Goal: Task Accomplishment & Management: Complete application form

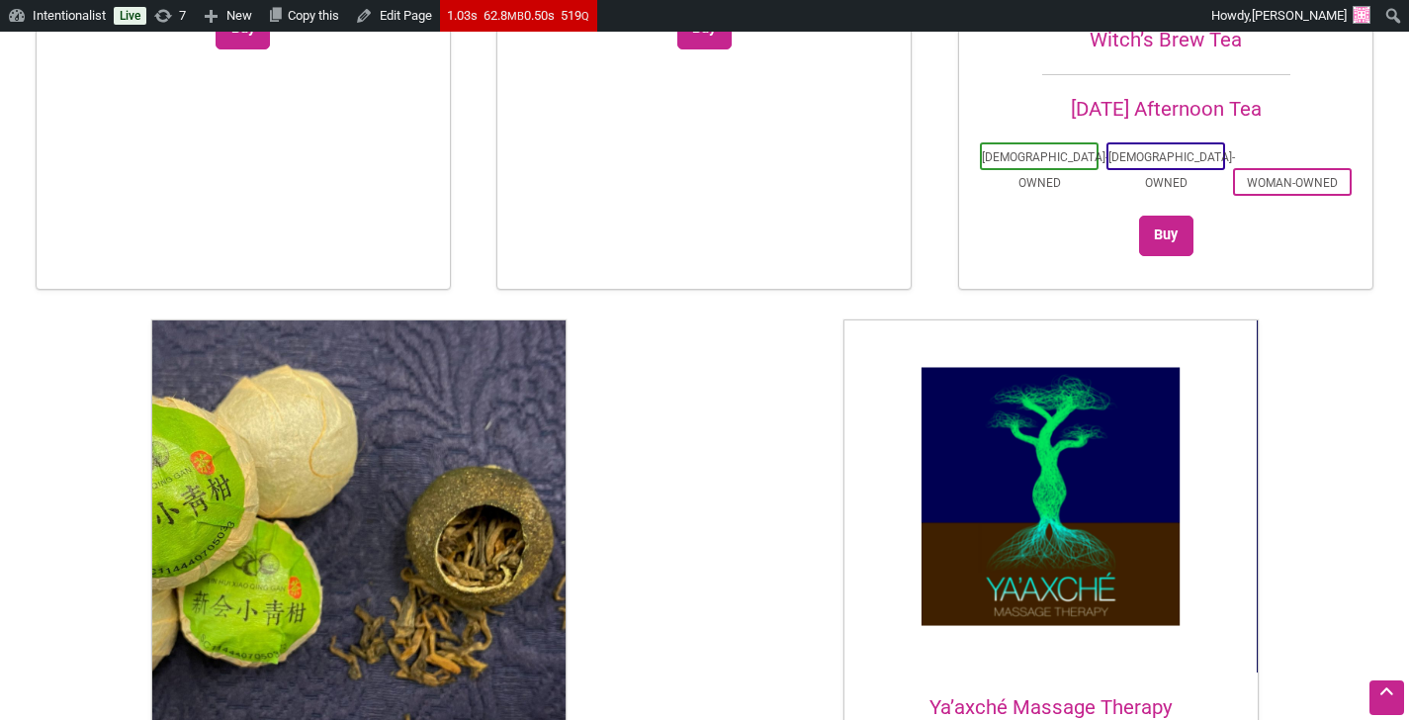
scroll to position [6376, 0]
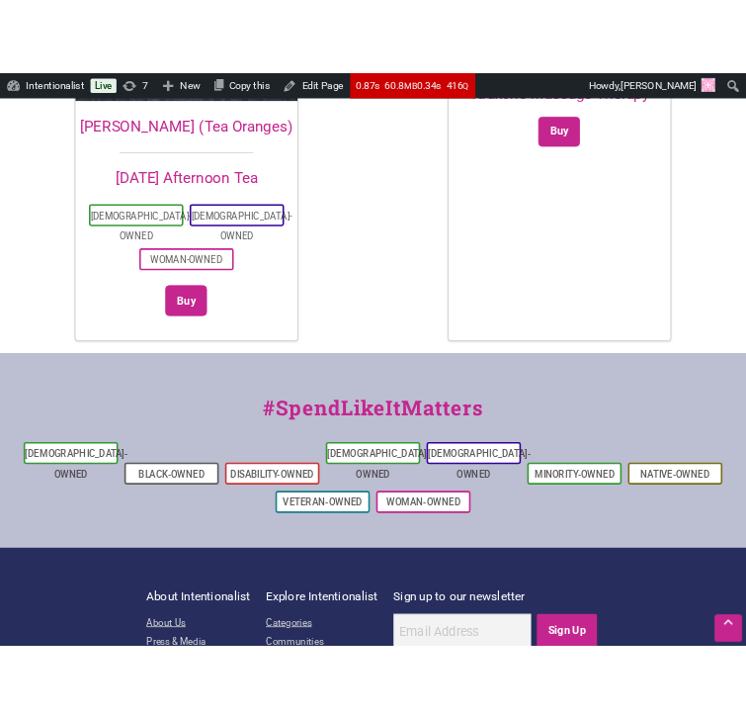
scroll to position [6885, 0]
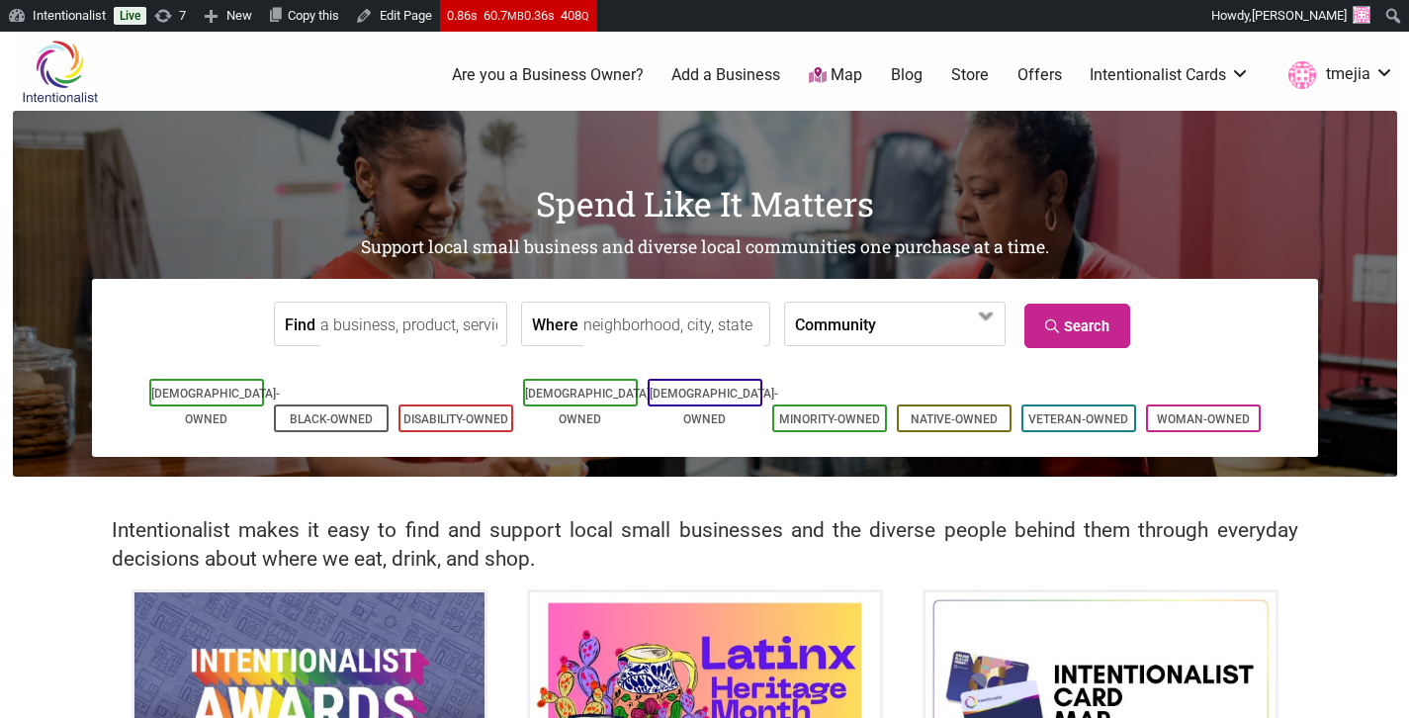
click at [409, 334] on input "Find" at bounding box center [410, 325] width 181 height 44
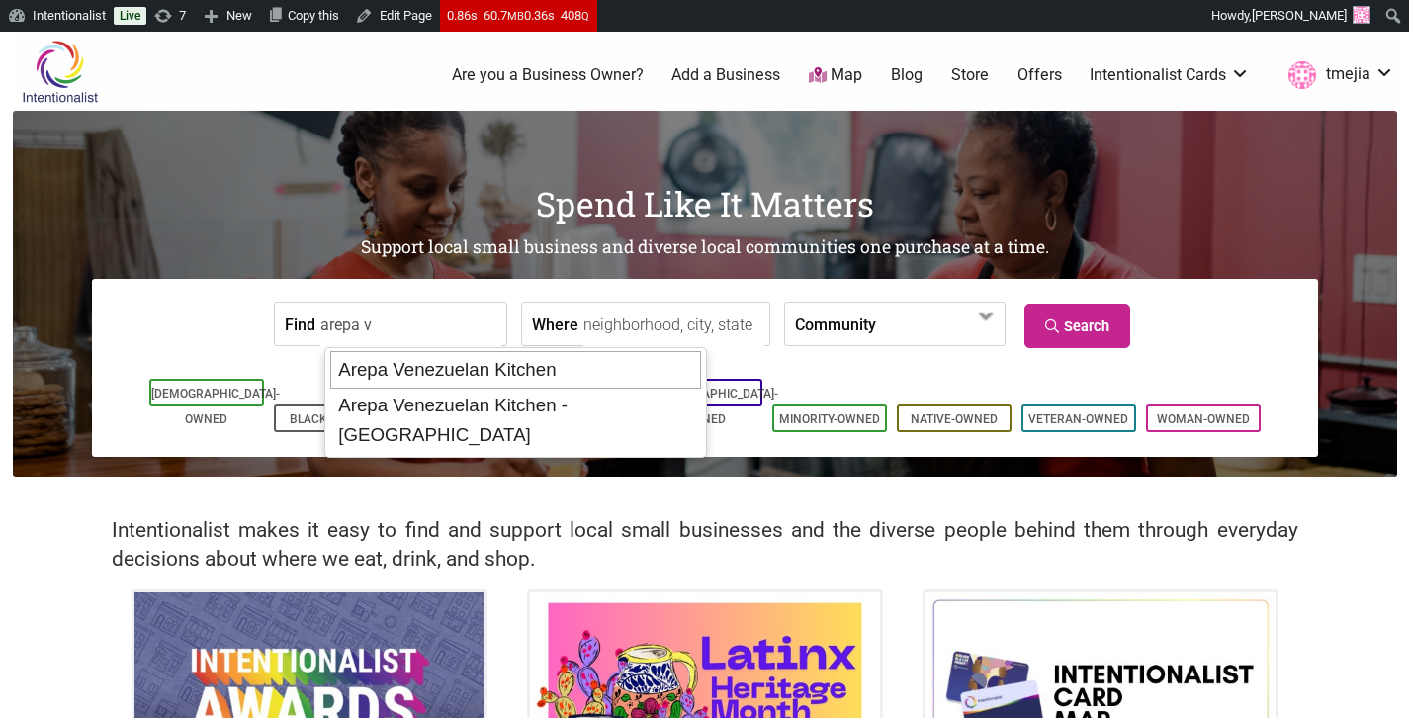
click at [476, 370] on div "Arepa Venezuelan Kitchen" at bounding box center [515, 370] width 371 height 38
type input "Arepa Venezuelan Kitchen"
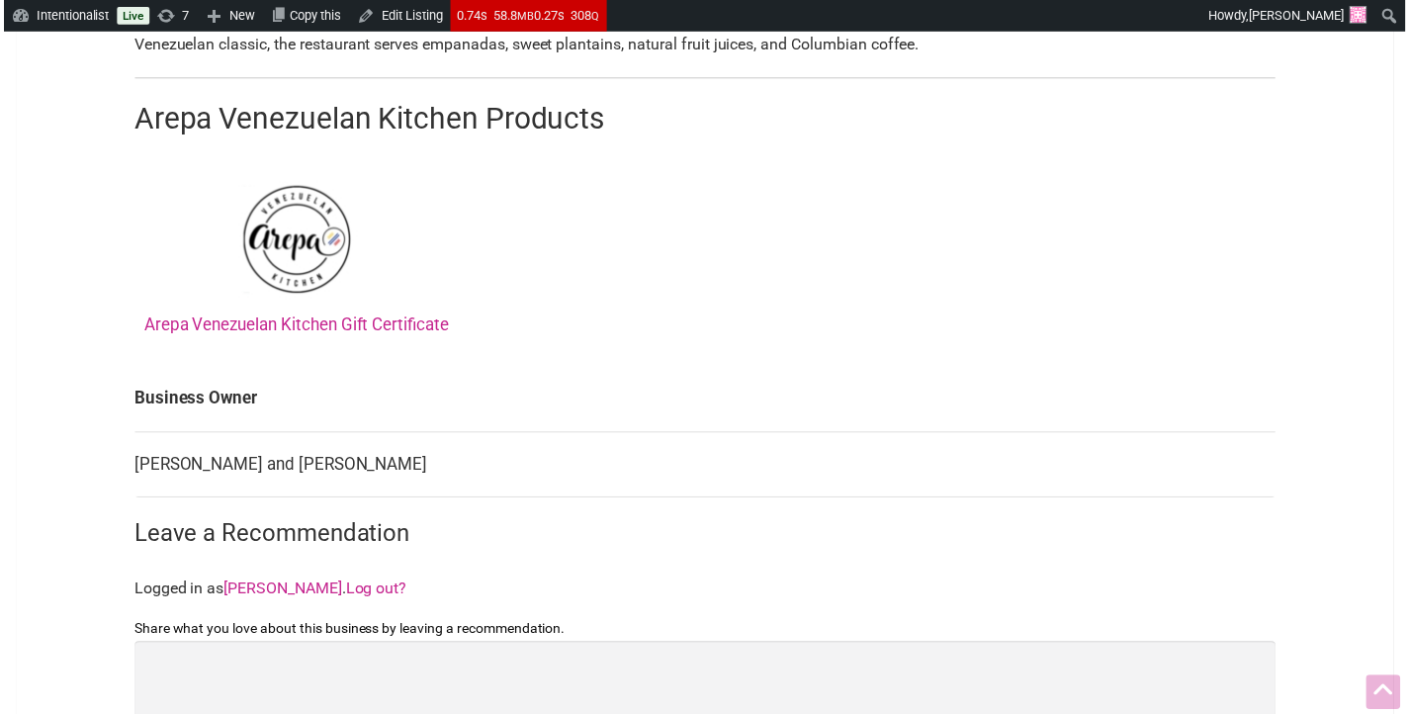
scroll to position [764, 0]
drag, startPoint x: 412, startPoint y: 464, endPoint x: 133, endPoint y: 469, distance: 278.8
click at [130, 470] on div "All photos (4) Family-Owned Latino-Owned Minority-Owned Woman-Owned Category: R…" at bounding box center [705, 200] width 1186 height 1454
click at [136, 469] on td "Ulises Andrade and Isamary Herrera" at bounding box center [704, 467] width 1147 height 66
drag, startPoint x: 128, startPoint y: 468, endPoint x: 408, endPoint y: 470, distance: 280.8
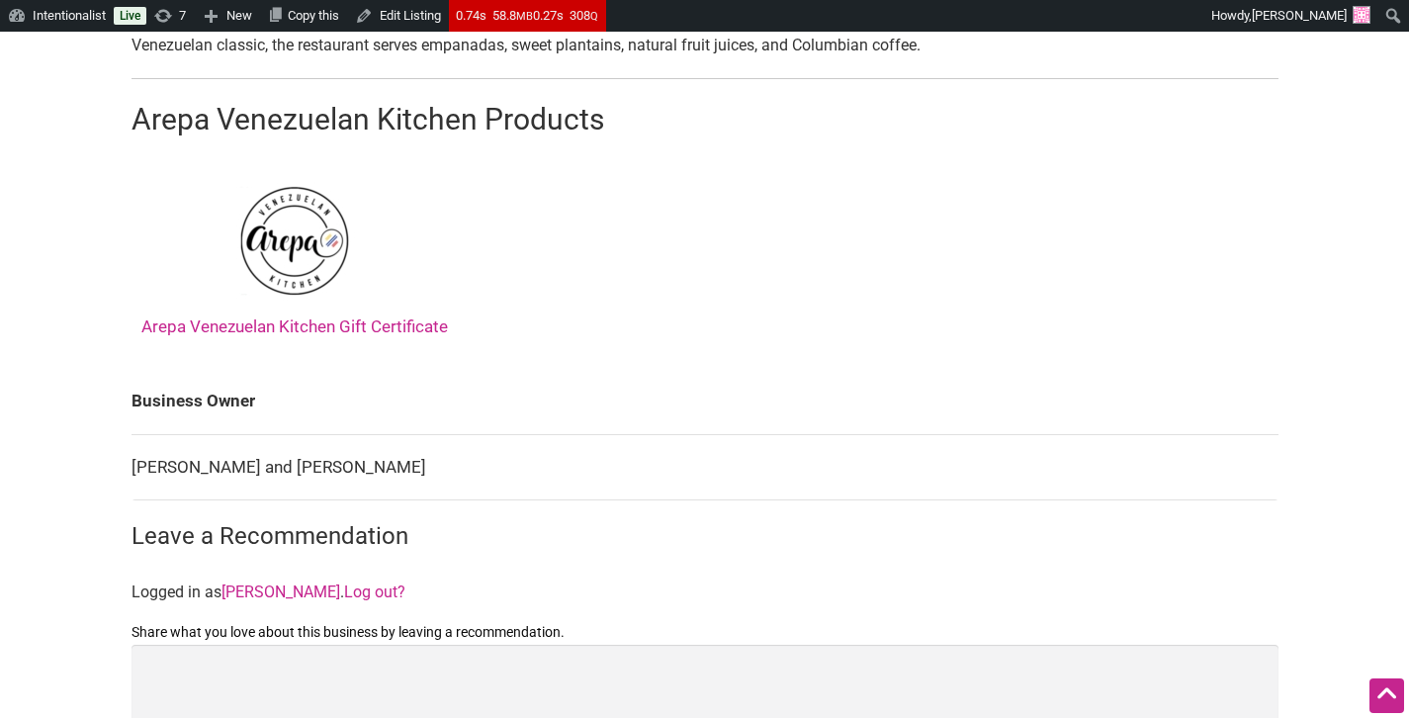
click at [406, 470] on div "All photos (4) Family-Owned Latino-Owned Minority-Owned Woman-Owned Category: R…" at bounding box center [705, 200] width 1186 height 1454
click at [408, 470] on td "Ulises Andrade and Isamary Herrera" at bounding box center [704, 467] width 1147 height 66
drag, startPoint x: 301, startPoint y: 475, endPoint x: 132, endPoint y: 476, distance: 168.1
click at [132, 476] on td "Ulises Andrade and Isamary Herrera" at bounding box center [704, 467] width 1147 height 66
copy td "Ulises Andrade and Isamary Herrera"
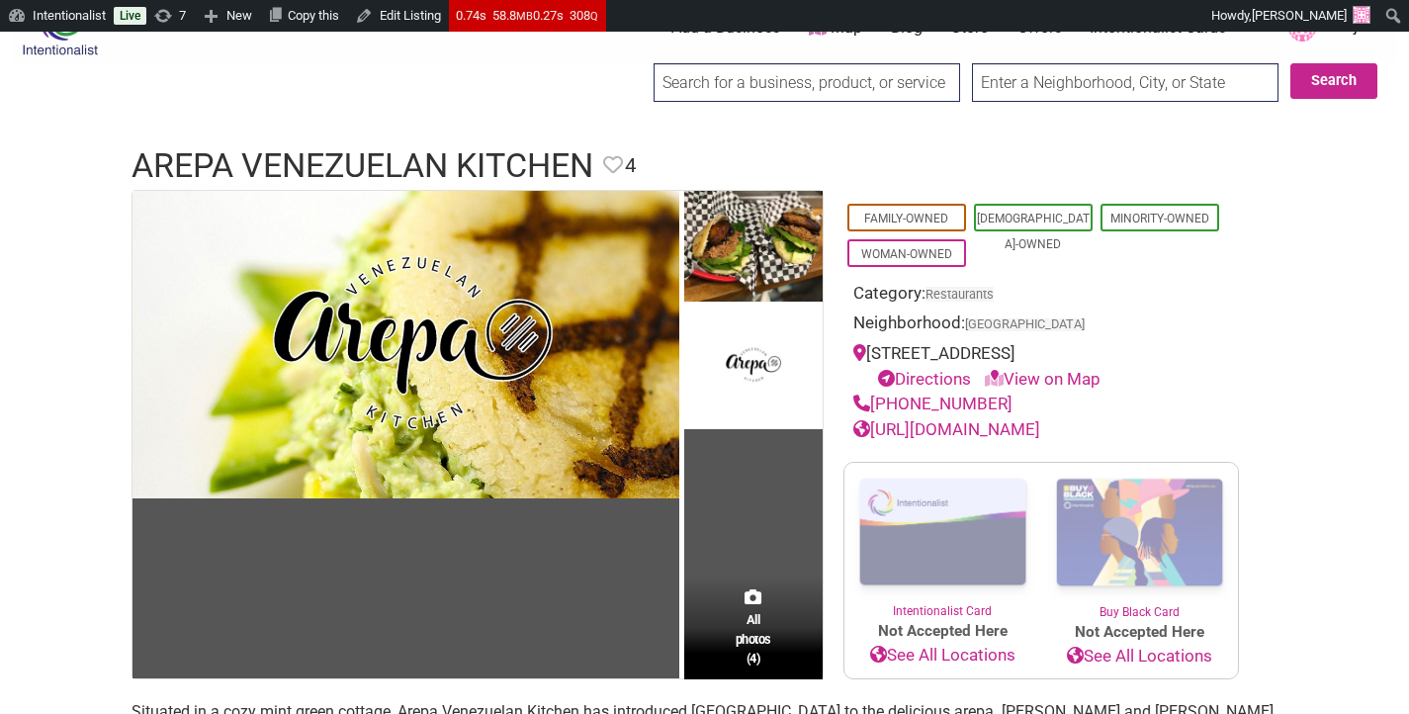
scroll to position [0, 0]
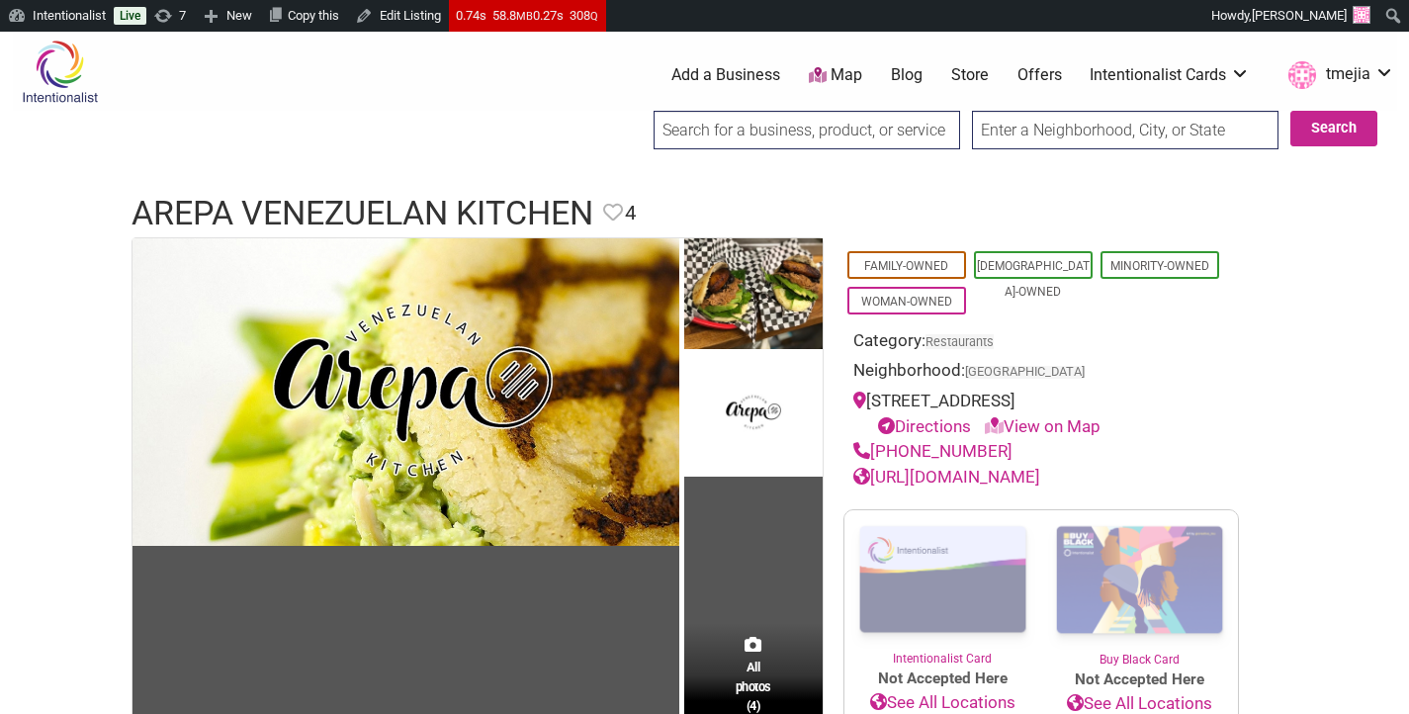
click at [785, 124] on input "search" at bounding box center [806, 130] width 306 height 39
type input "e"
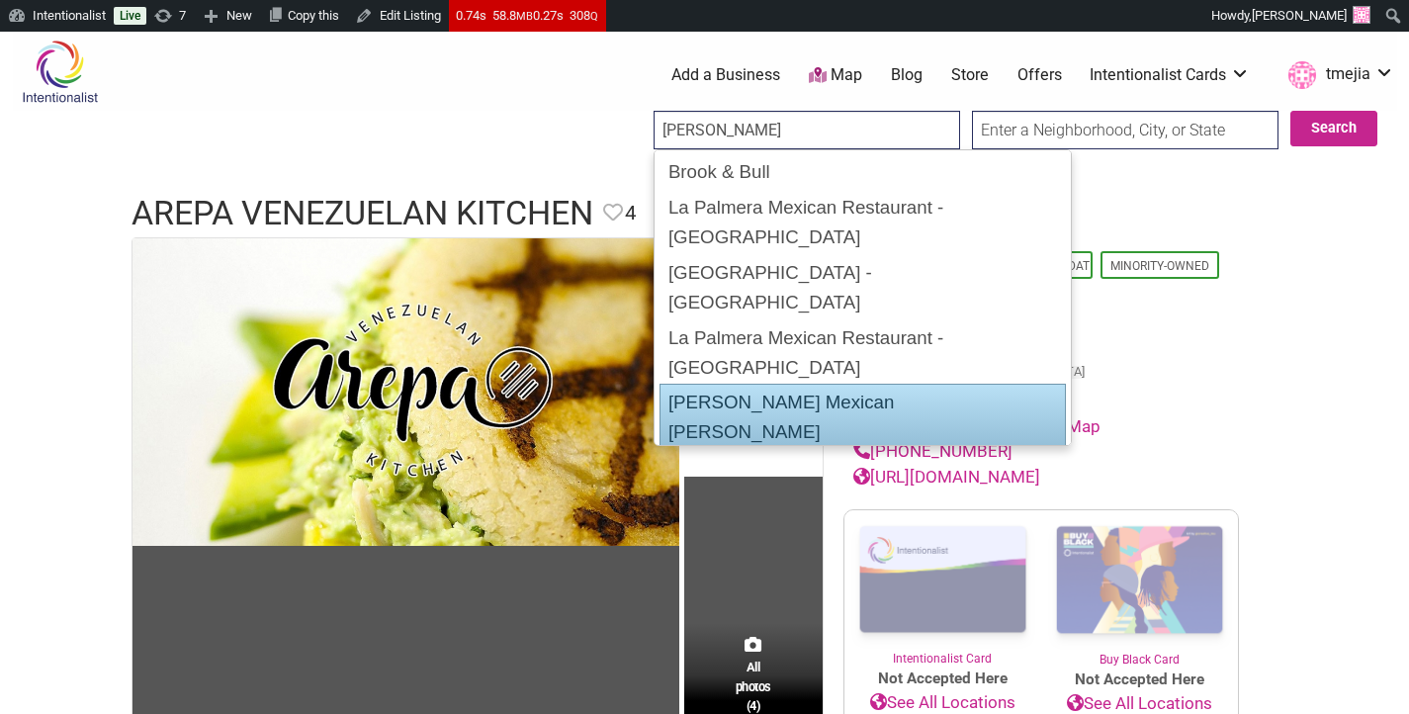
click at [827, 384] on div "Mendoza's Mexican Mercado" at bounding box center [862, 417] width 406 height 67
type input "Mendoza's Mexican Mercado"
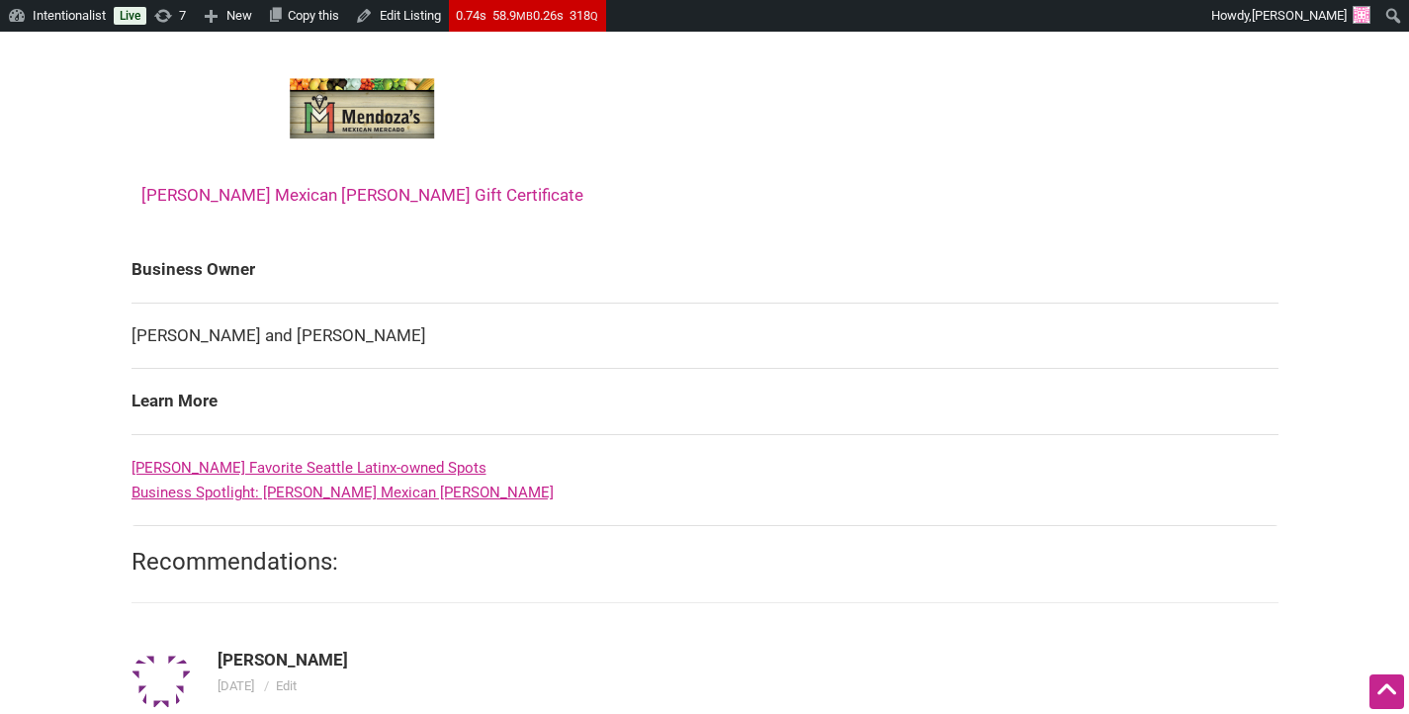
scroll to position [940, 0]
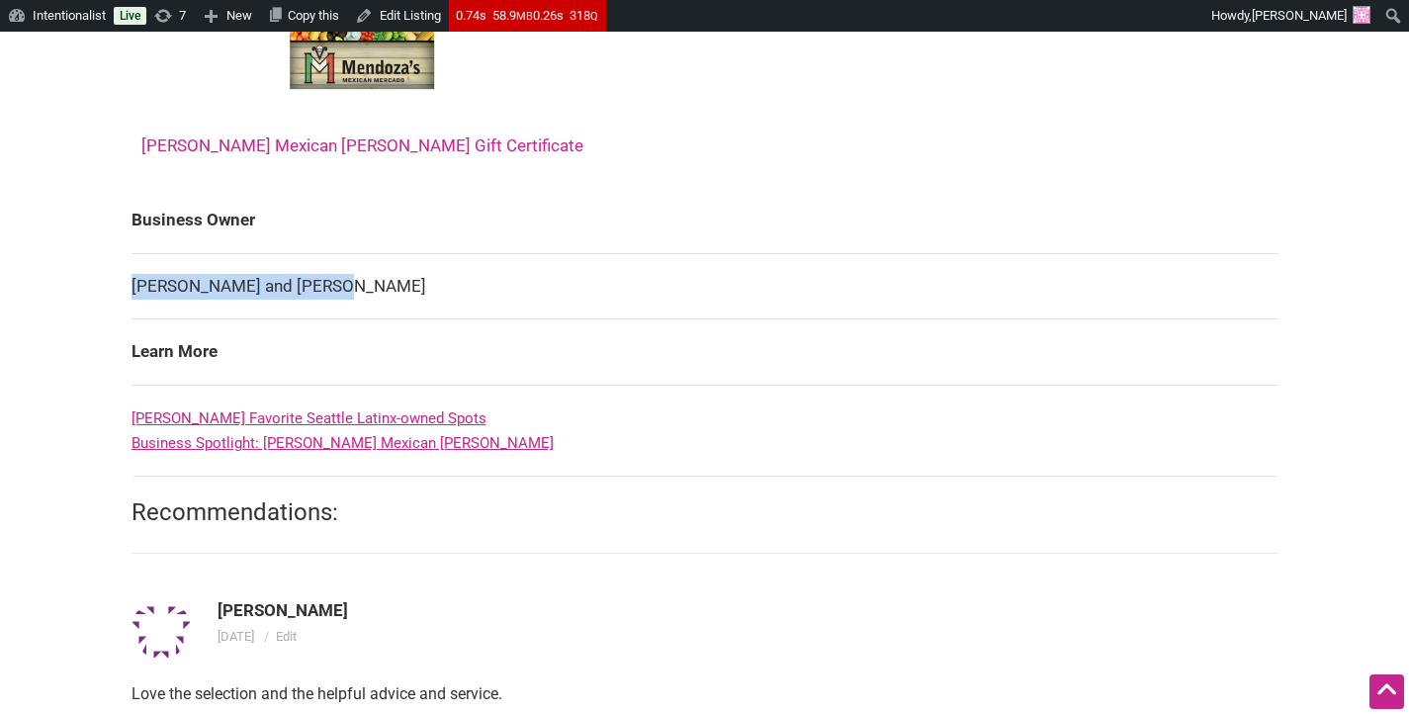
drag, startPoint x: 362, startPoint y: 316, endPoint x: 134, endPoint y: 315, distance: 227.4
click at [134, 315] on td "Sonia and Carlos Mendoza" at bounding box center [704, 286] width 1147 height 66
copy td "Sonia and Carlos Mendoza"
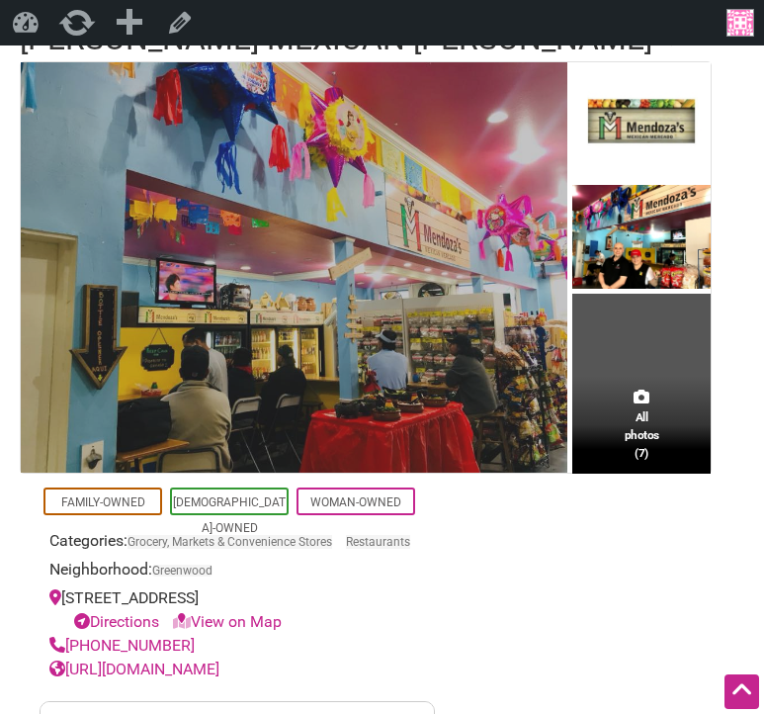
scroll to position [0, 0]
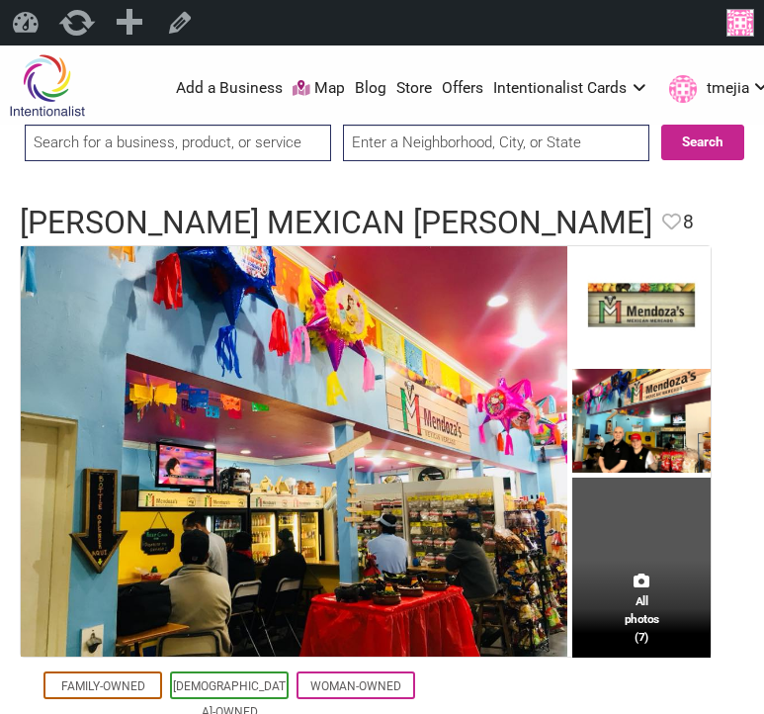
click at [310, 131] on input "search" at bounding box center [178, 143] width 306 height 37
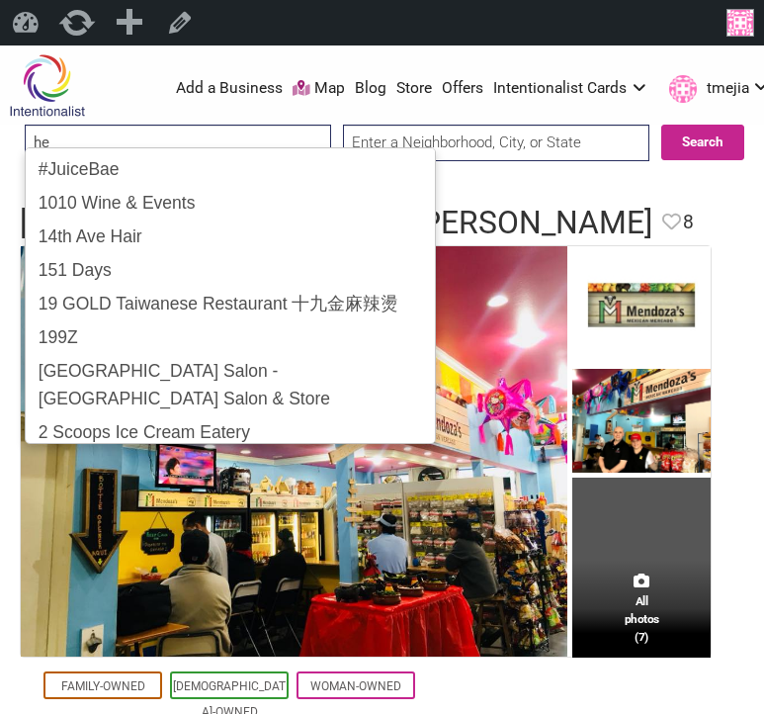
type input "h"
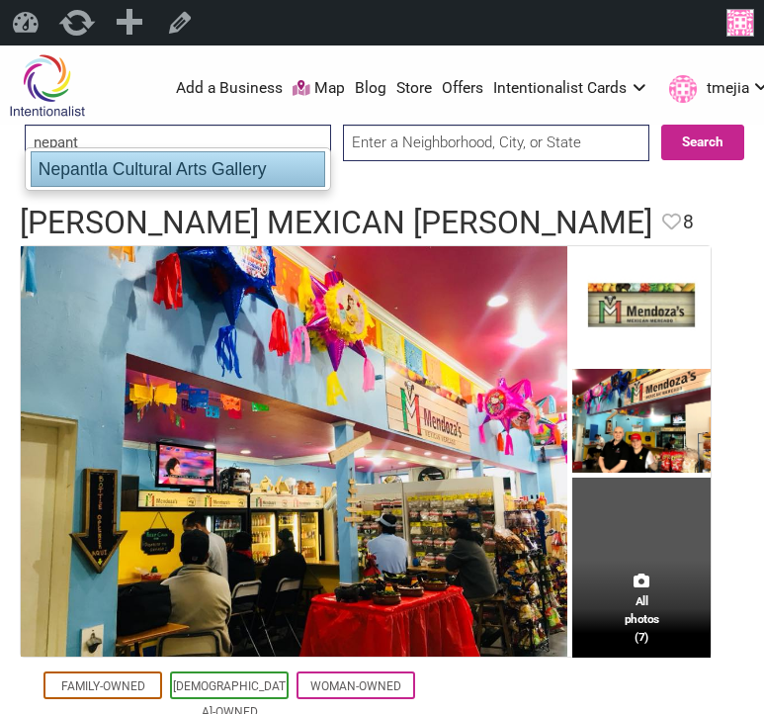
click at [218, 189] on ul "Nepantla Cultural Arts Gallery" at bounding box center [178, 168] width 306 height 43
click at [235, 173] on div "Nepantla Cultural Arts Gallery" at bounding box center [178, 169] width 295 height 36
type input "Nepantla Cultural Arts Gallery"
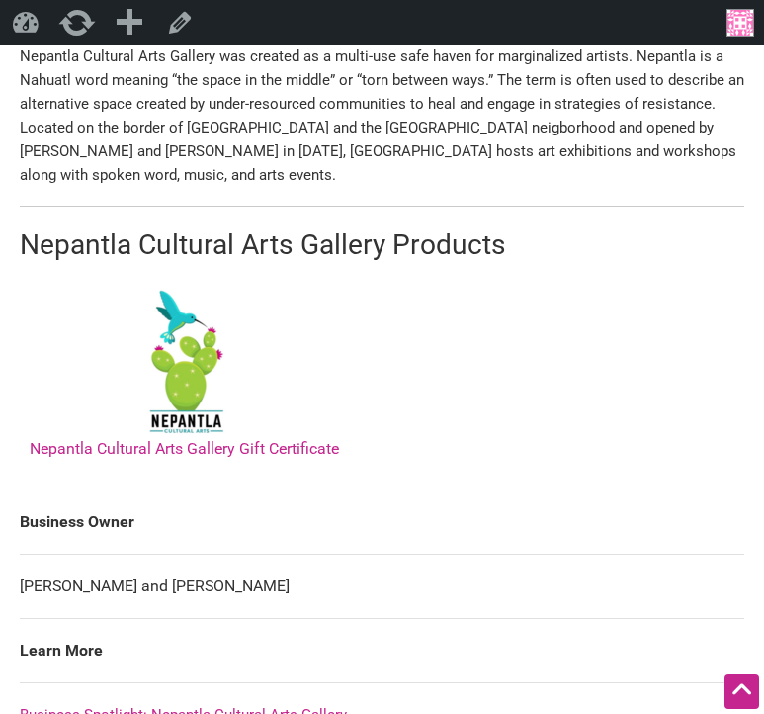
scroll to position [1274, 0]
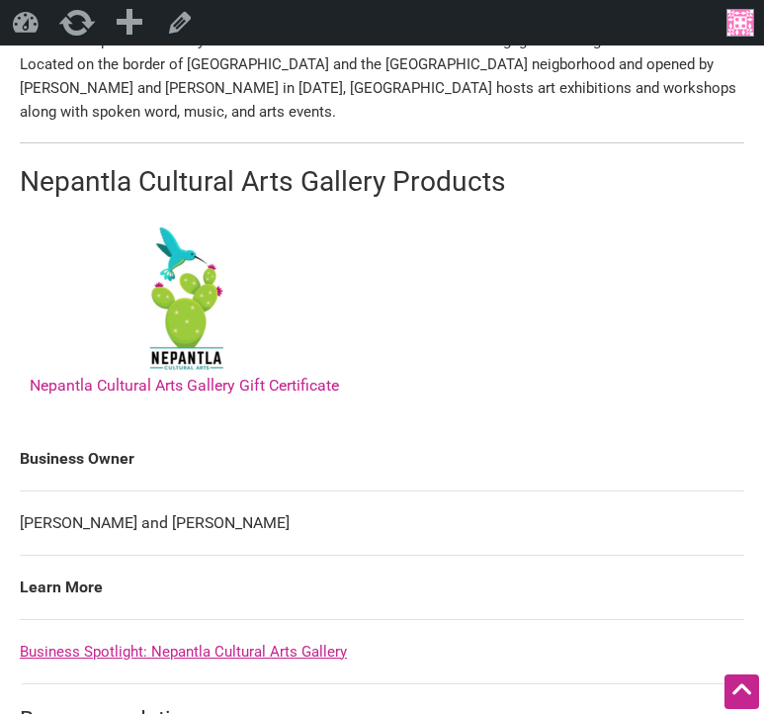
drag, startPoint x: 181, startPoint y: 512, endPoint x: 31, endPoint y: 512, distance: 150.3
click at [21, 515] on td "Jake Prendez and Judy Avitia-Gonzalez" at bounding box center [382, 522] width 725 height 64
copy td "Jake Prendez and Judy Avitia-Gonzalez"
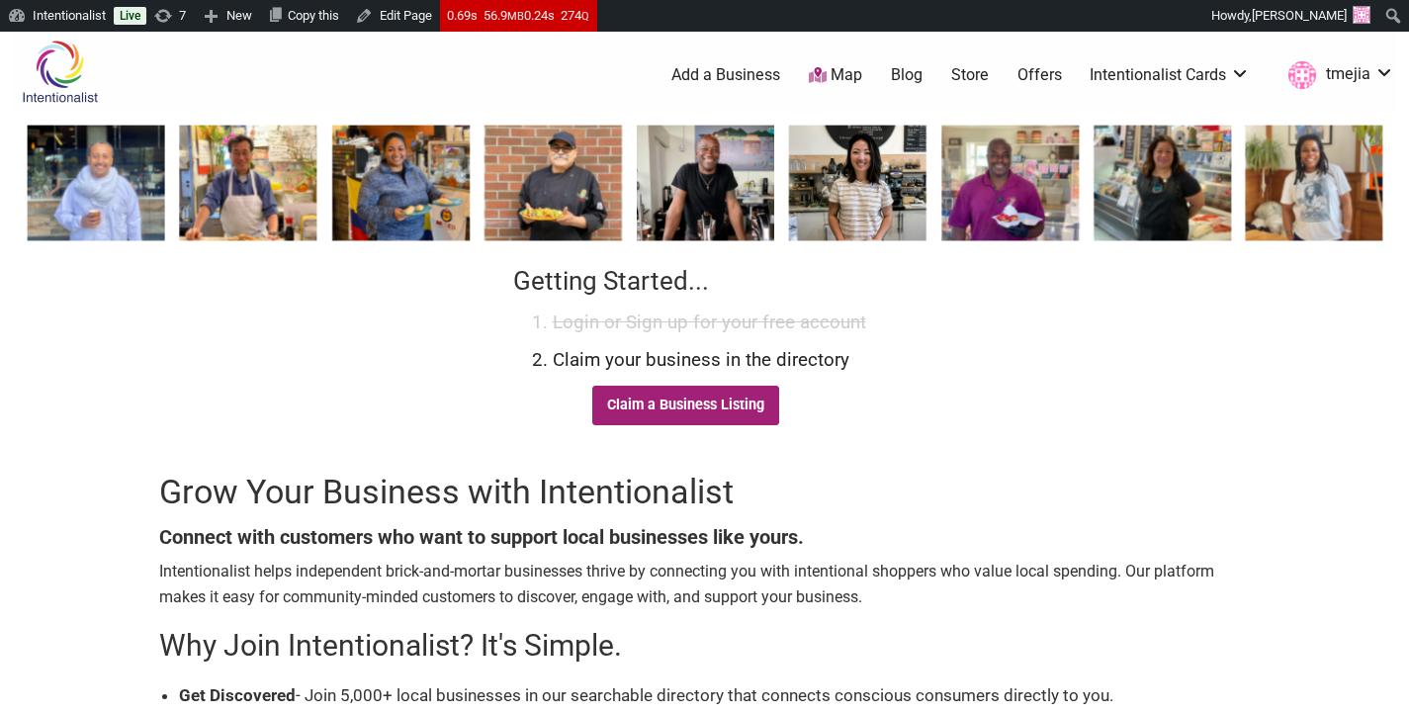
click at [712, 422] on link "Claim a Business Listing" at bounding box center [686, 406] width 188 height 40
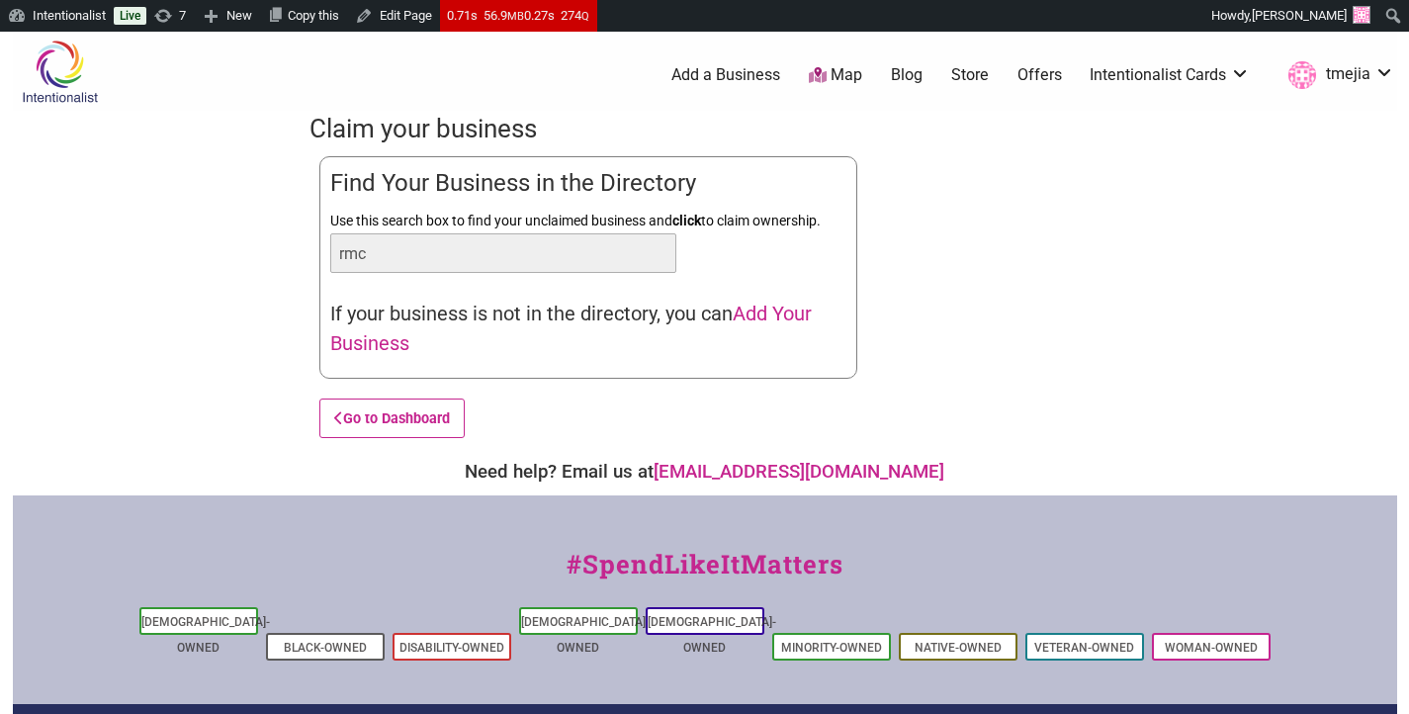
type input "rmc"
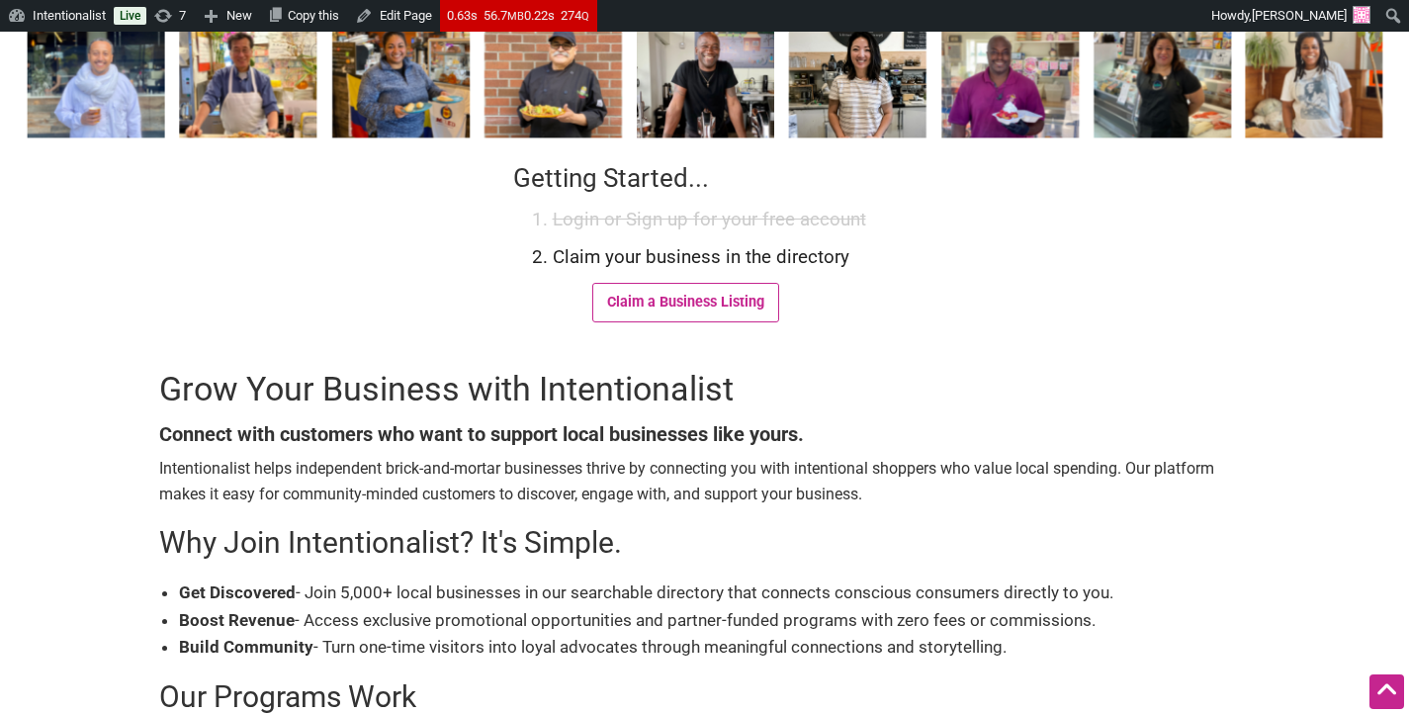
scroll to position [99, 0]
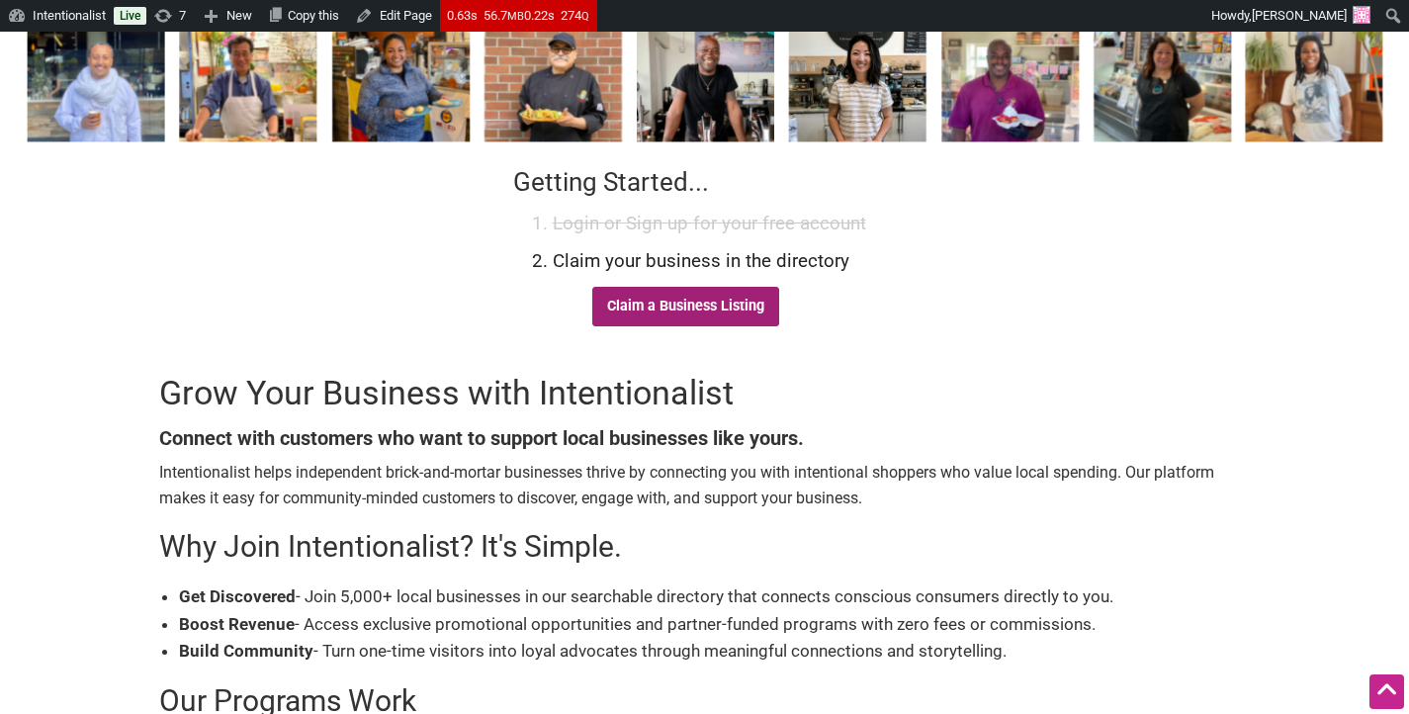
click at [691, 312] on link "Claim a Business Listing" at bounding box center [686, 307] width 188 height 40
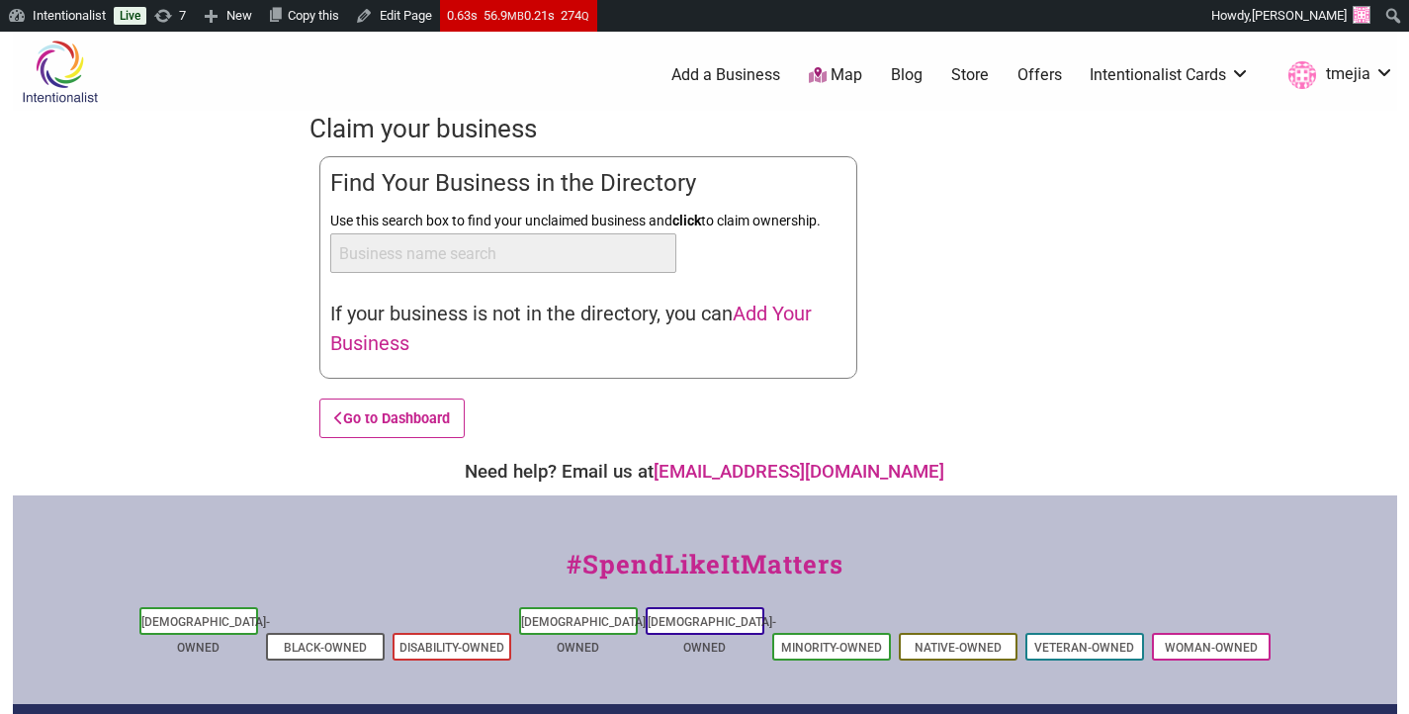
click at [758, 316] on span "Add Your Business" at bounding box center [570, 328] width 481 height 53
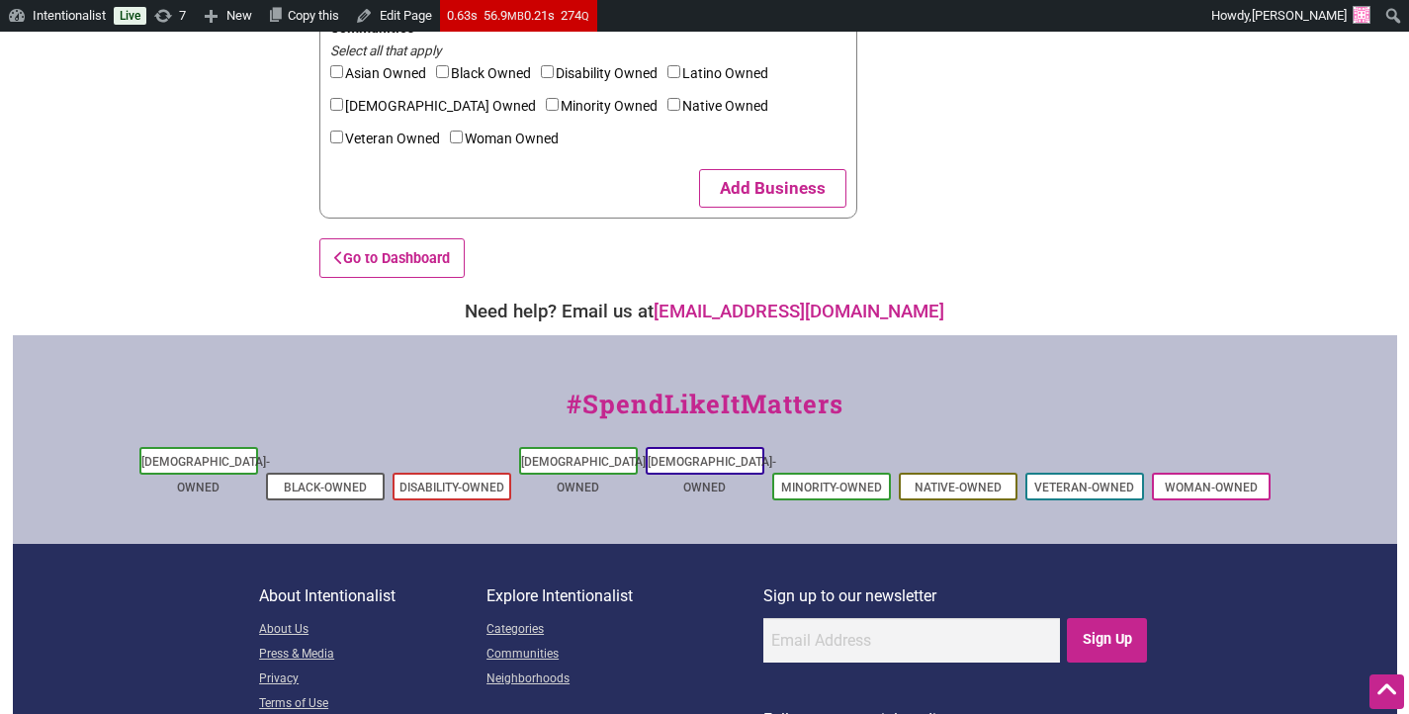
scroll to position [1255, 0]
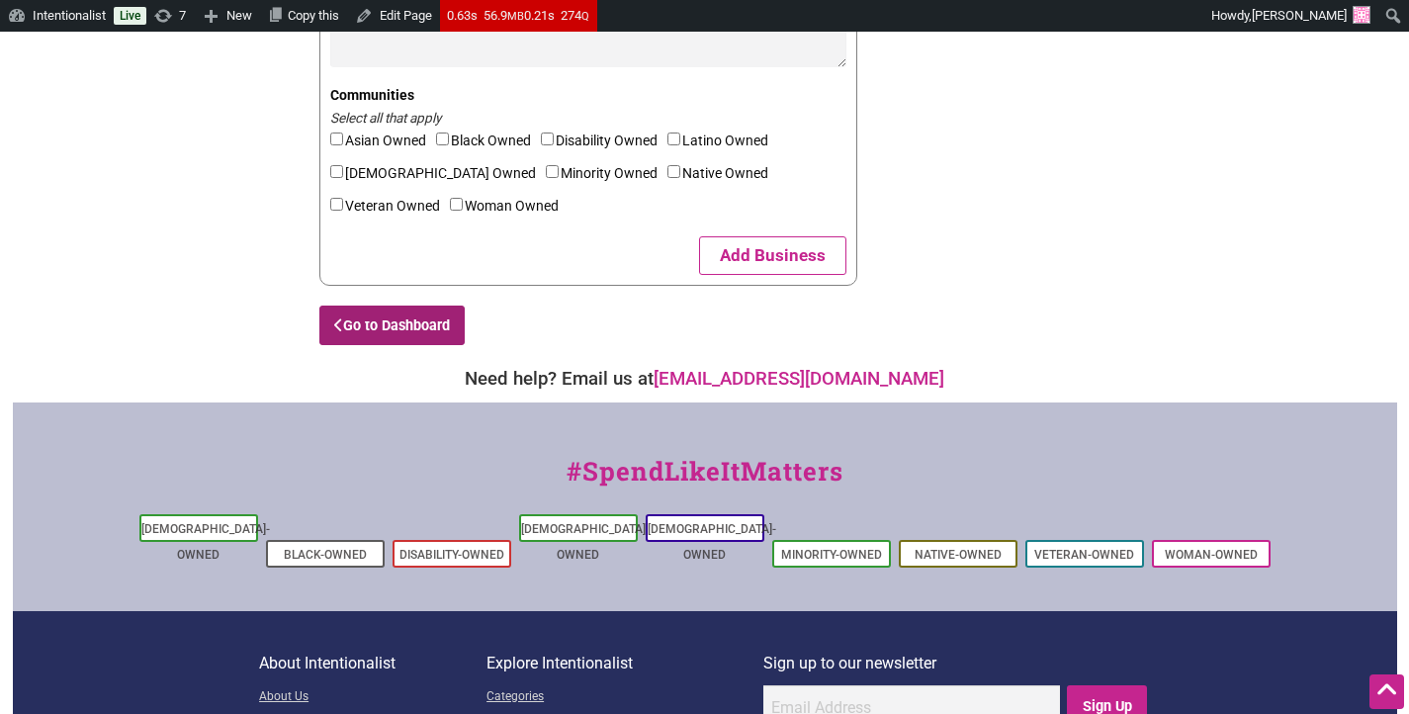
click at [429, 319] on link "Go to Dashboard" at bounding box center [392, 325] width 146 height 40
